Goal: Transaction & Acquisition: Purchase product/service

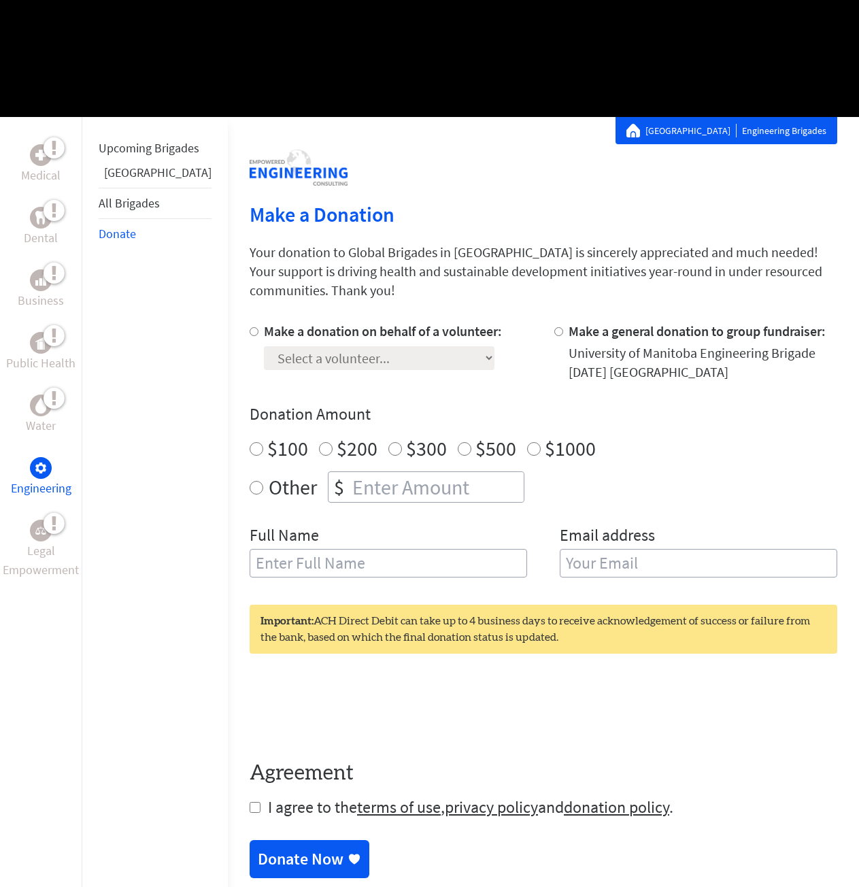
scroll to position [204, 0]
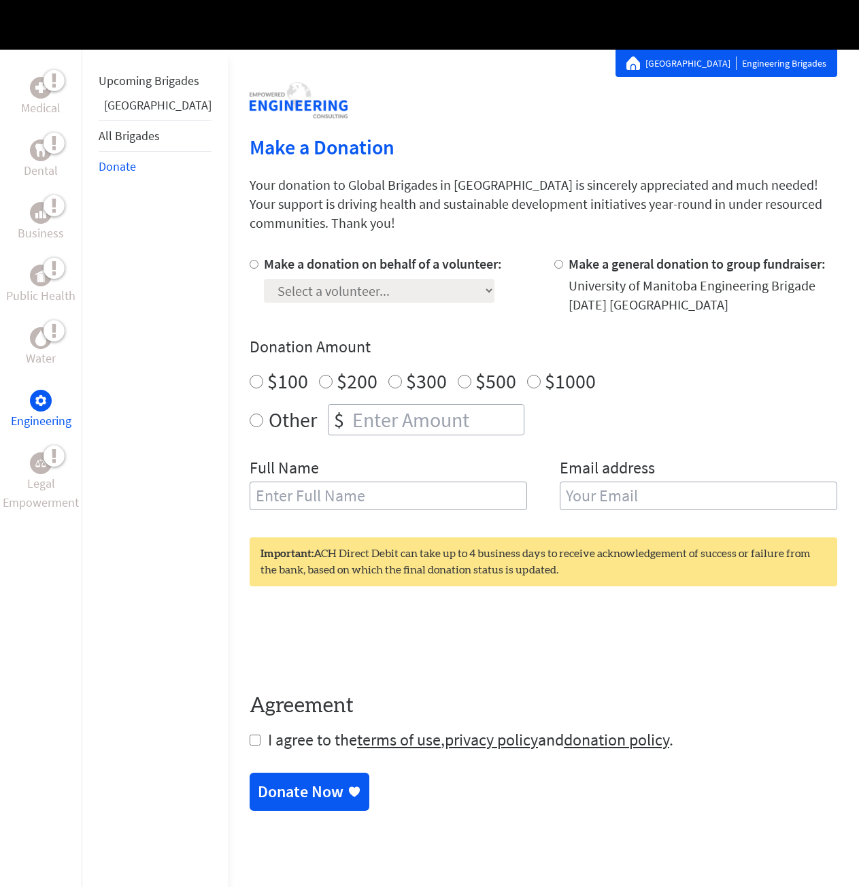
click at [554, 260] on input "Make a general donation to group fundraiser:" at bounding box center [558, 264] width 9 height 9
radio input "true"
click at [264, 255] on label "Make a donation on behalf of a volunteer:" at bounding box center [383, 263] width 238 height 17
click at [250, 260] on input "Make a donation on behalf of a volunteer:" at bounding box center [254, 264] width 9 height 9
radio input "true"
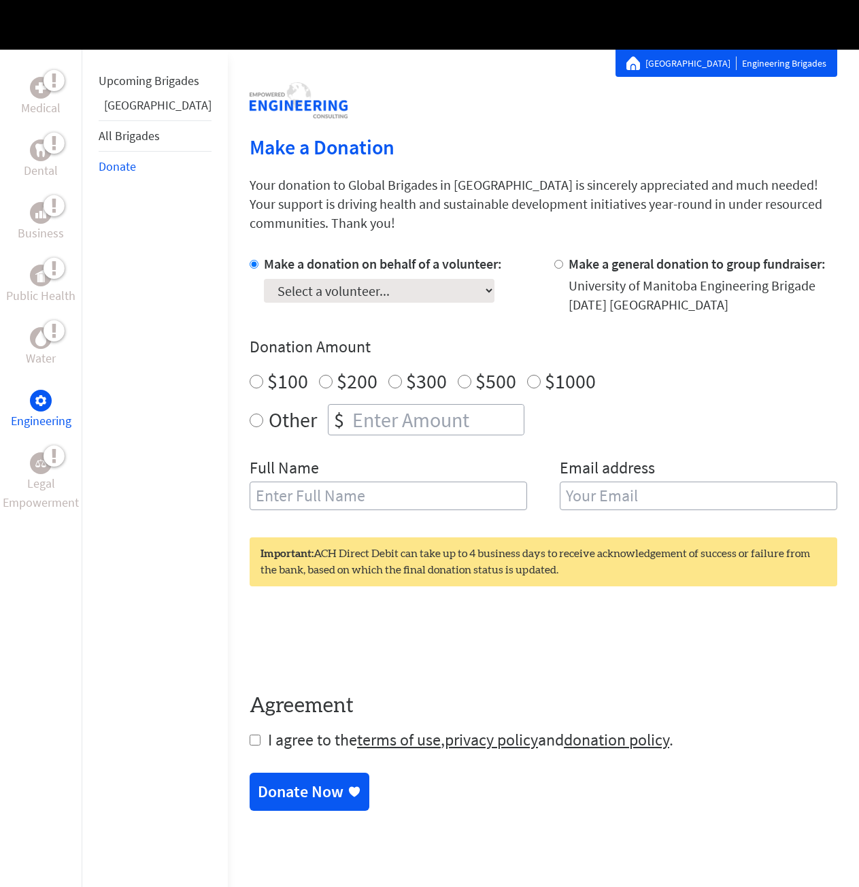
click at [306, 279] on select "Select a volunteer... [PERSON_NAME] [PERSON_NAME] [PERSON_NAME] [PERSON_NAME] […" at bounding box center [379, 291] width 231 height 24
click at [564, 404] on div "Other $" at bounding box center [543, 419] width 587 height 31
click at [554, 260] on input "Make a general donation to group fundraiser:" at bounding box center [558, 264] width 9 height 9
radio input "true"
click at [346, 282] on div "Make a donation on behalf of a volunteer: Select a volunteer... [PERSON_NAME] […" at bounding box center [383, 284] width 238 height 60
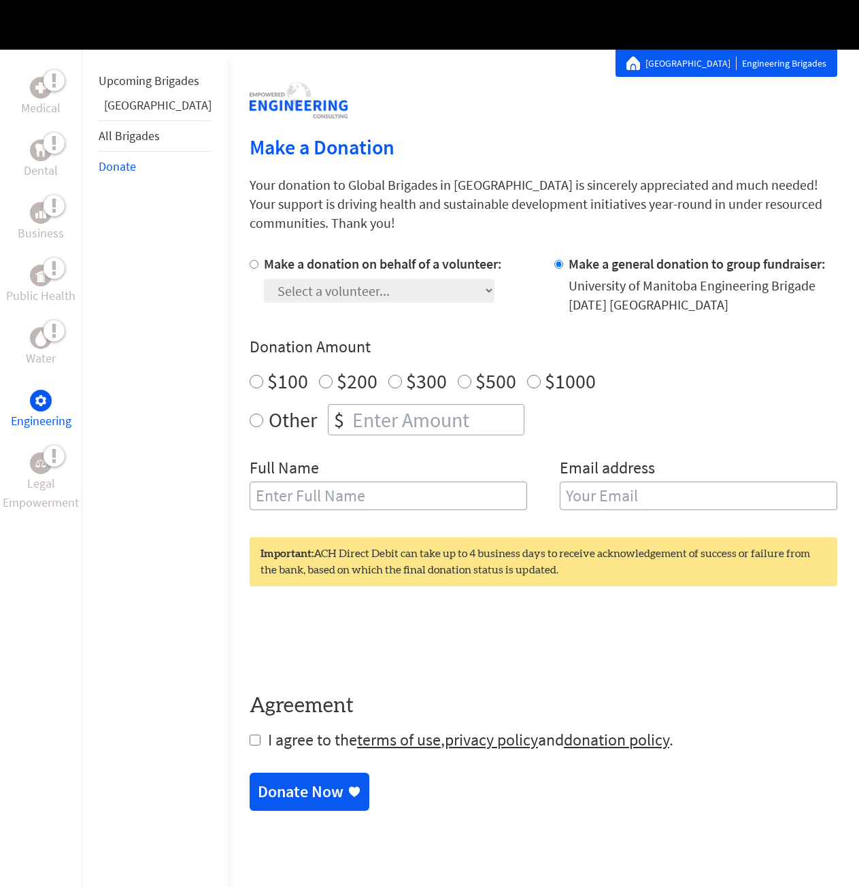
drag, startPoint x: 228, startPoint y: 250, endPoint x: 318, endPoint y: 265, distance: 91.0
click at [264, 255] on label "Make a donation on behalf of a volunteer:" at bounding box center [383, 263] width 238 height 17
click at [250, 260] on input "Make a donation on behalf of a volunteer:" at bounding box center [254, 264] width 9 height 9
radio input "true"
click at [319, 279] on select "Select a volunteer... [PERSON_NAME] [PERSON_NAME] [PERSON_NAME] [PERSON_NAME] […" at bounding box center [379, 291] width 231 height 24
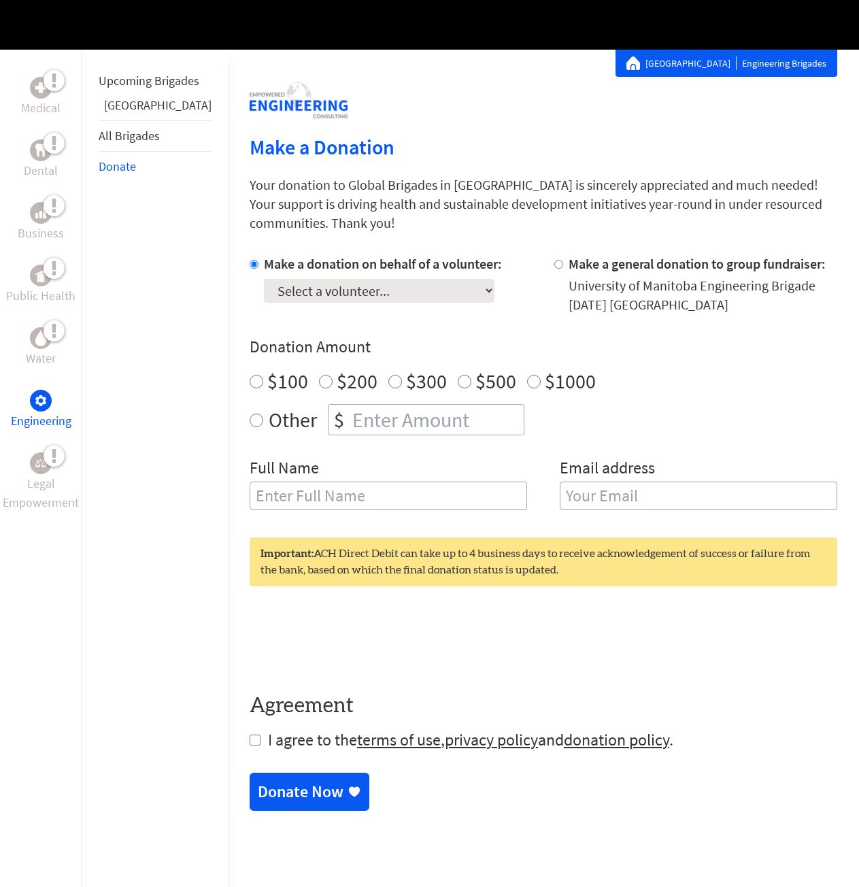
click at [619, 422] on div "Make a donation on behalf of a volunteer: Select a volunteer... [PERSON_NAME] […" at bounding box center [543, 390] width 587 height 272
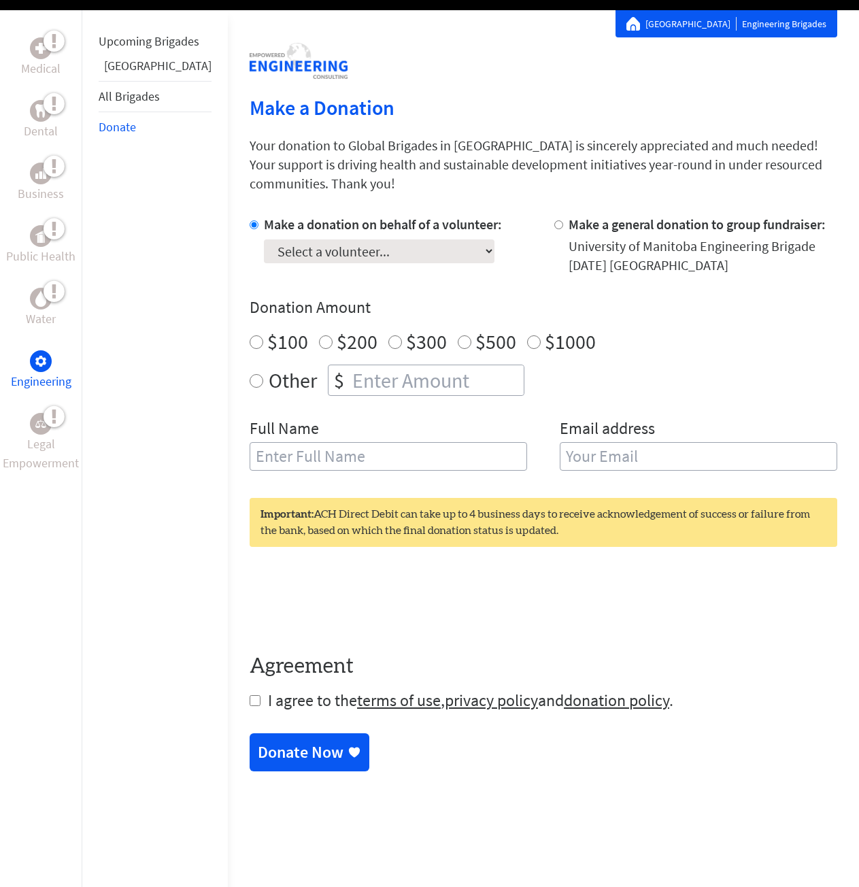
scroll to position [476, 0]
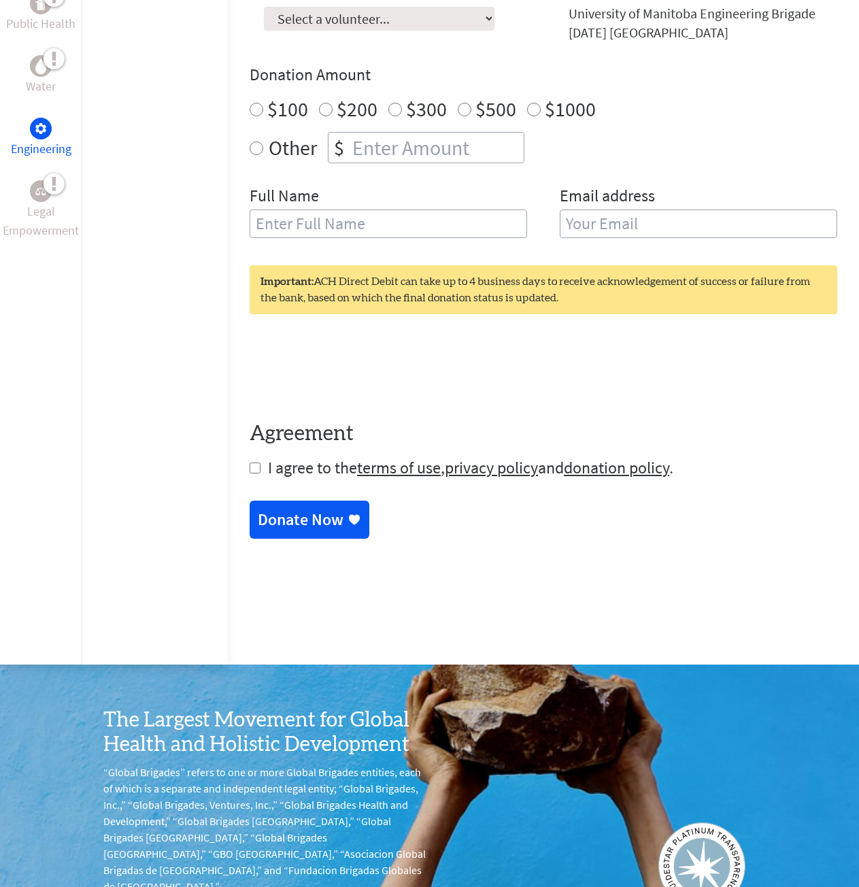
click at [333, 270] on div "Important: ACH Direct Debit can take up to 4 business days to receive acknowled…" at bounding box center [543, 289] width 587 height 49
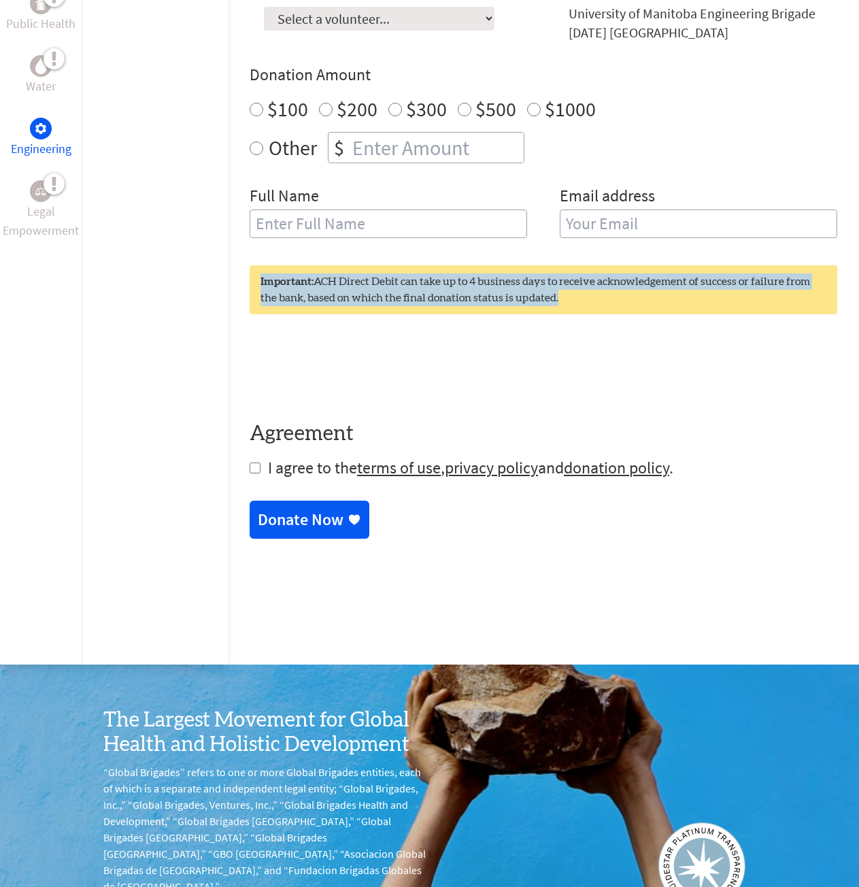
click at [333, 270] on div "Important: ACH Direct Debit can take up to 4 business days to receive acknowled…" at bounding box center [543, 289] width 587 height 49
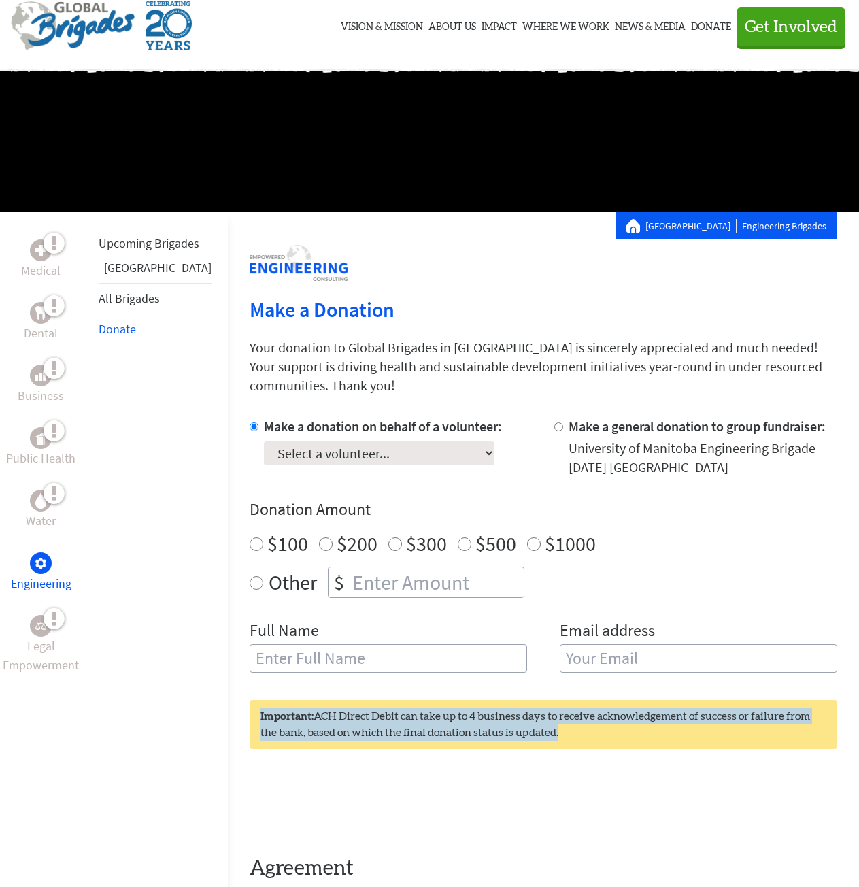
scroll to position [0, 0]
